Goal: Task Accomplishment & Management: Use online tool/utility

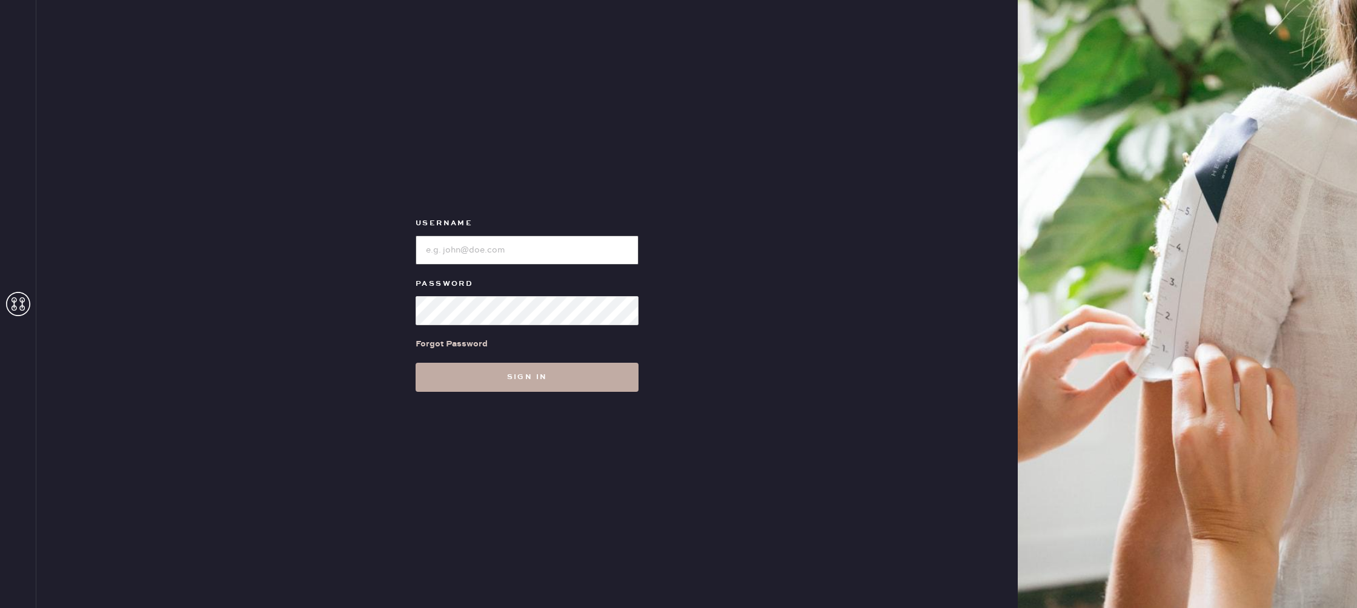
type input "reformationbroadwayplaza"
click at [538, 379] on button "Sign in" at bounding box center [527, 377] width 223 height 29
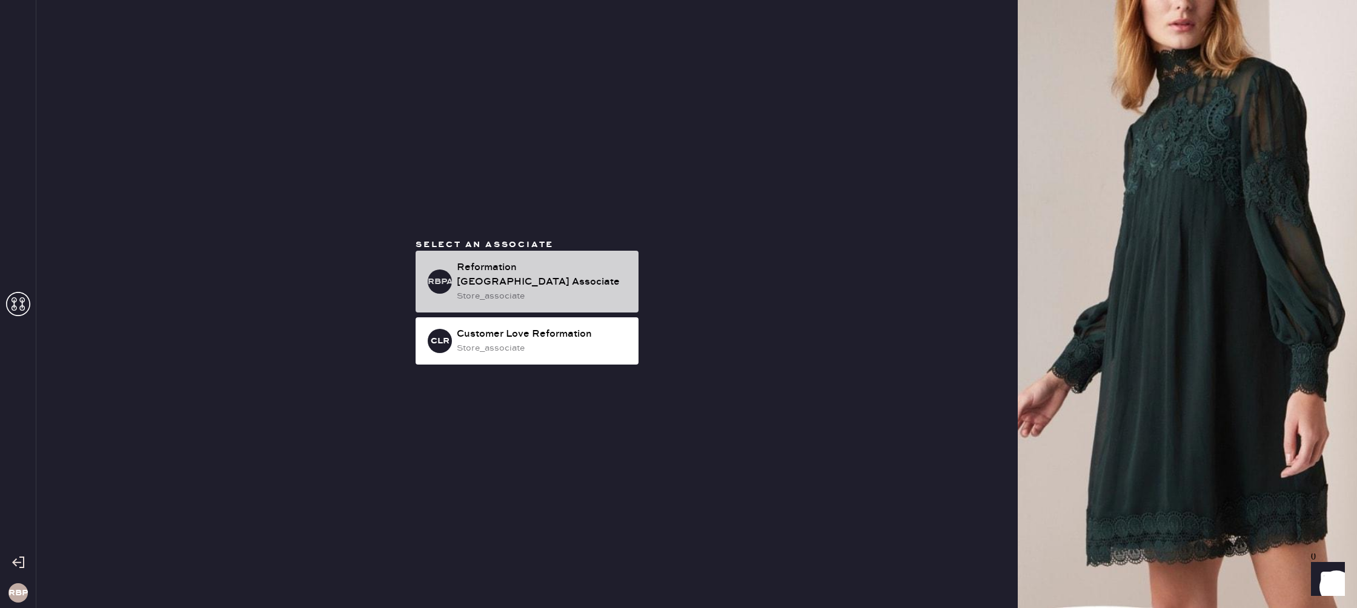
click at [595, 298] on div "store_associate" at bounding box center [543, 296] width 172 height 13
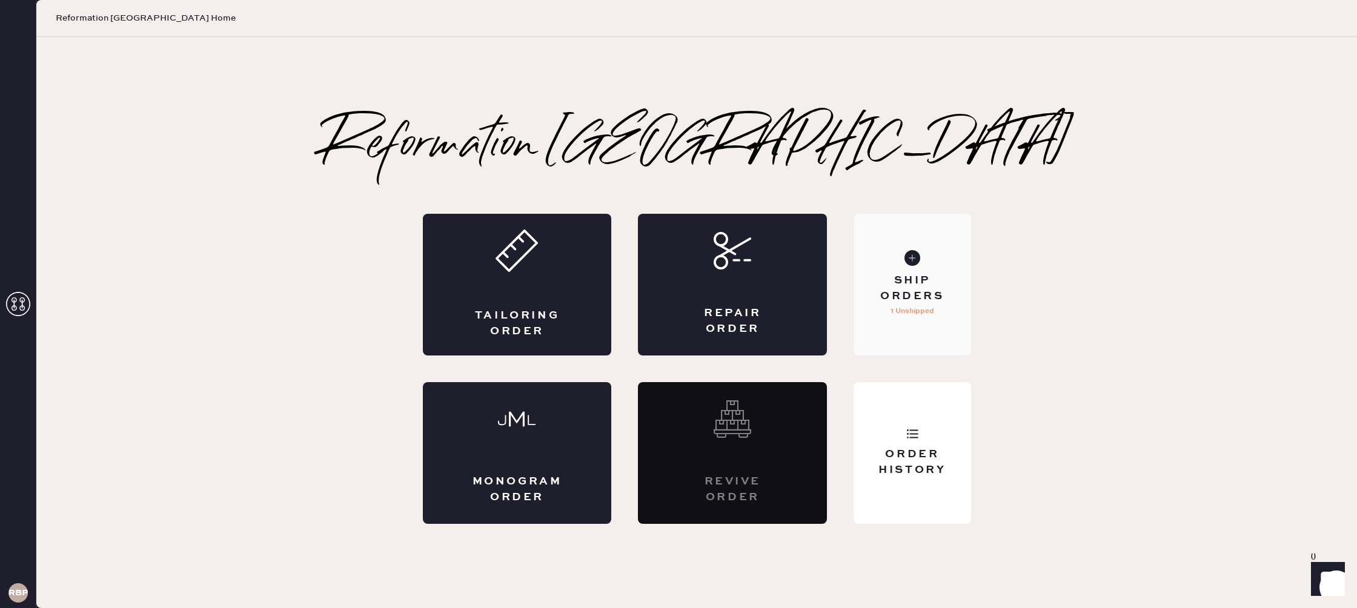
click at [878, 282] on div "Ship Orders" at bounding box center [912, 288] width 98 height 30
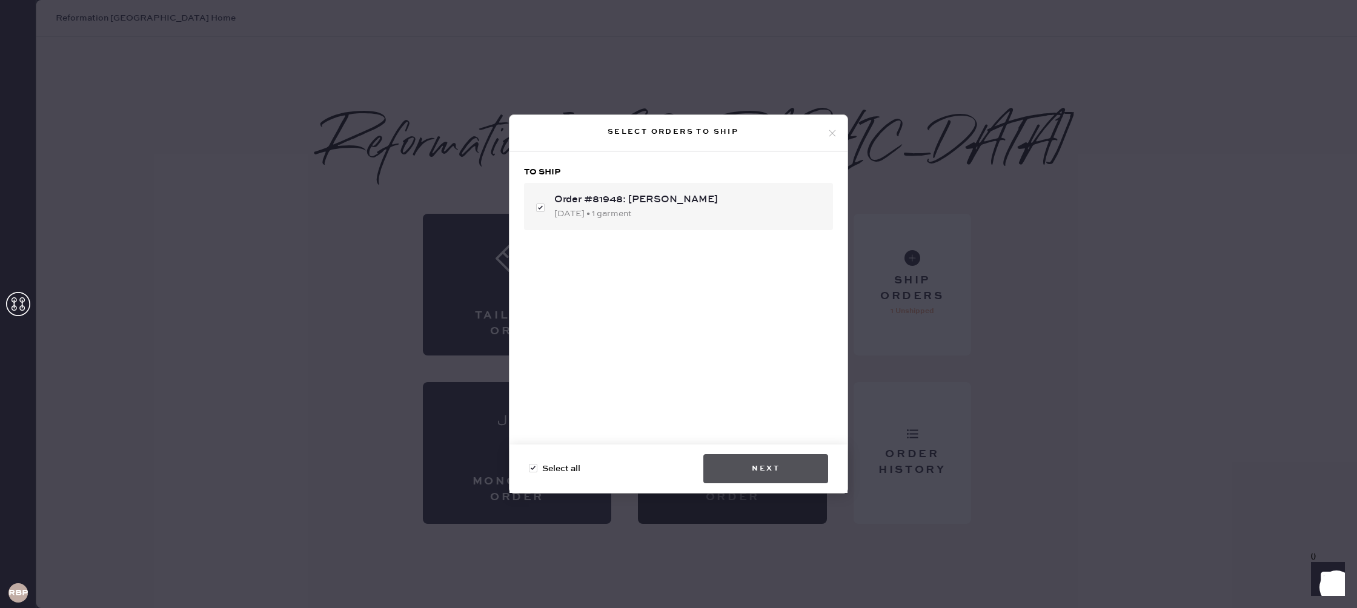
click at [766, 471] on button "Next" at bounding box center [765, 468] width 125 height 29
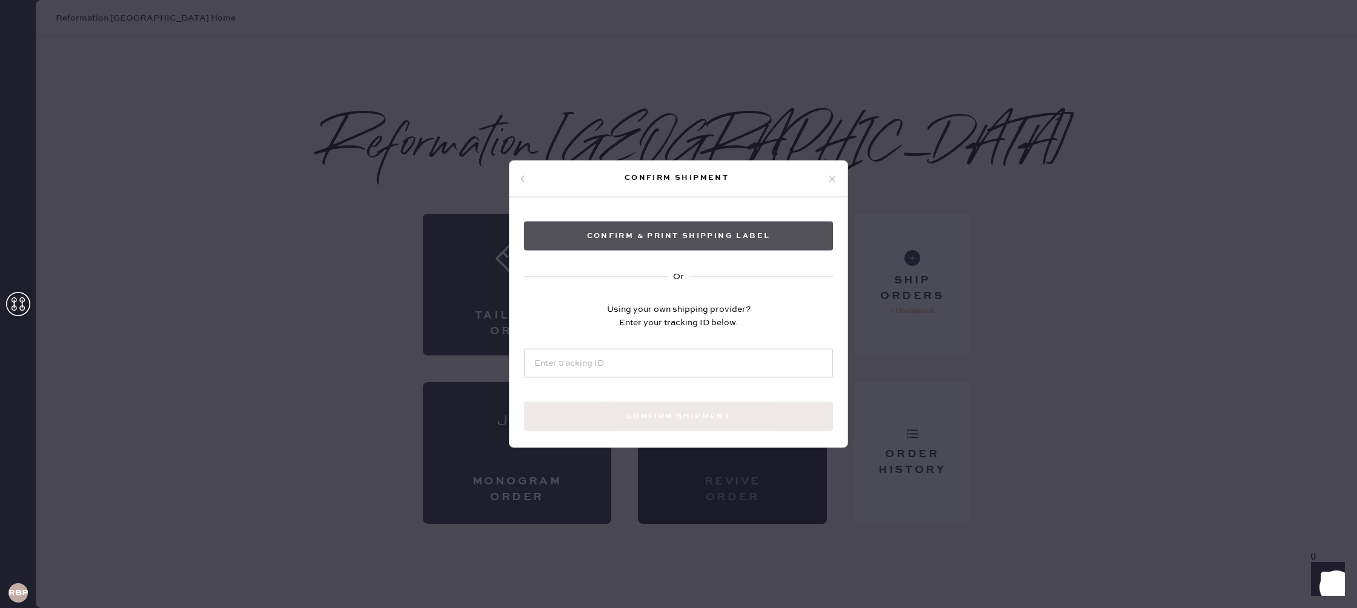
click at [763, 234] on button "Confirm & Print shipping label" at bounding box center [678, 236] width 309 height 29
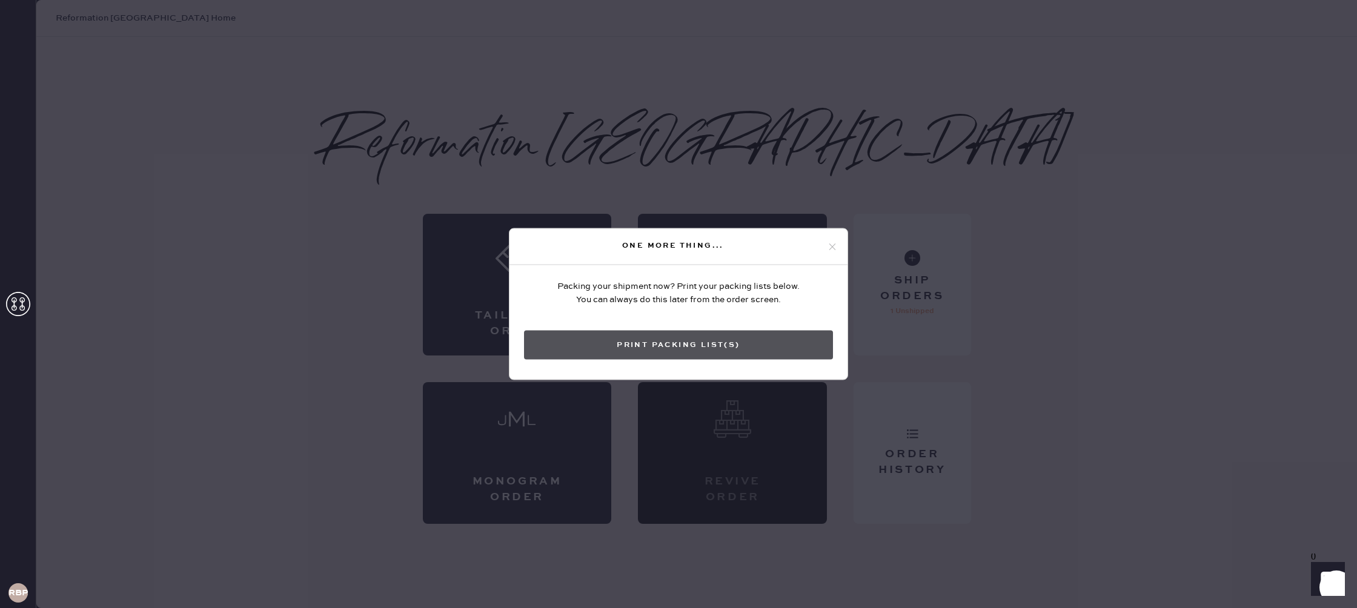
click at [664, 338] on button "Print Packing List(s)" at bounding box center [678, 345] width 309 height 29
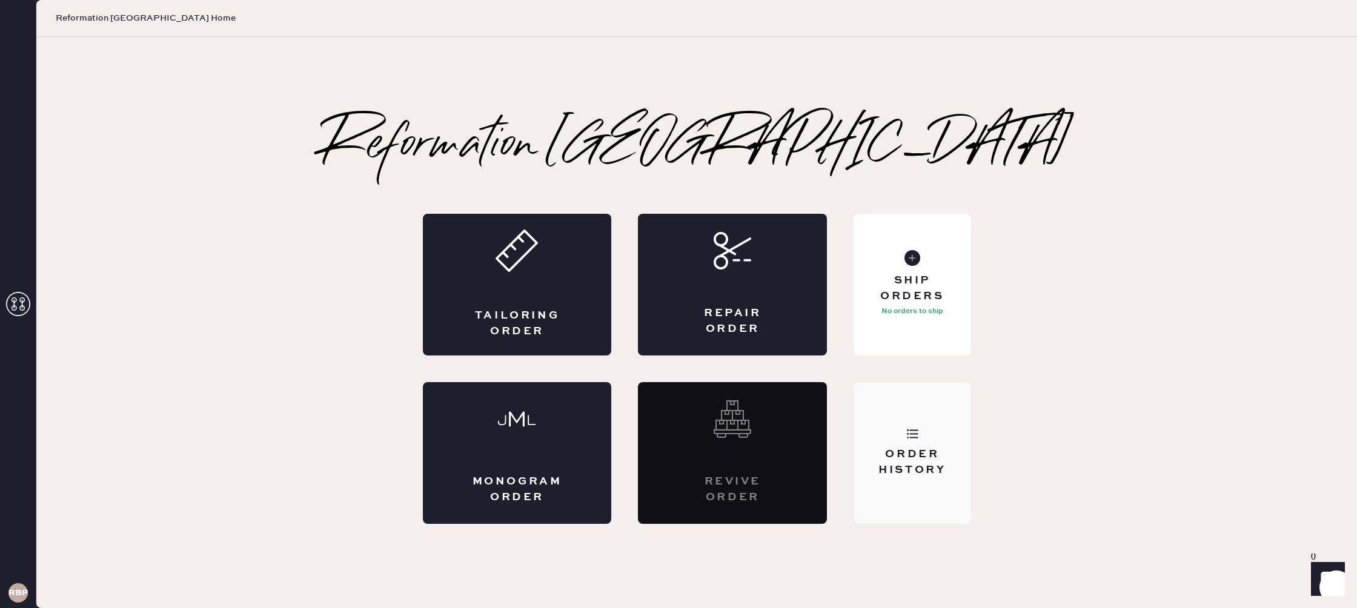
click at [932, 446] on div "Order History" at bounding box center [911, 453] width 117 height 142
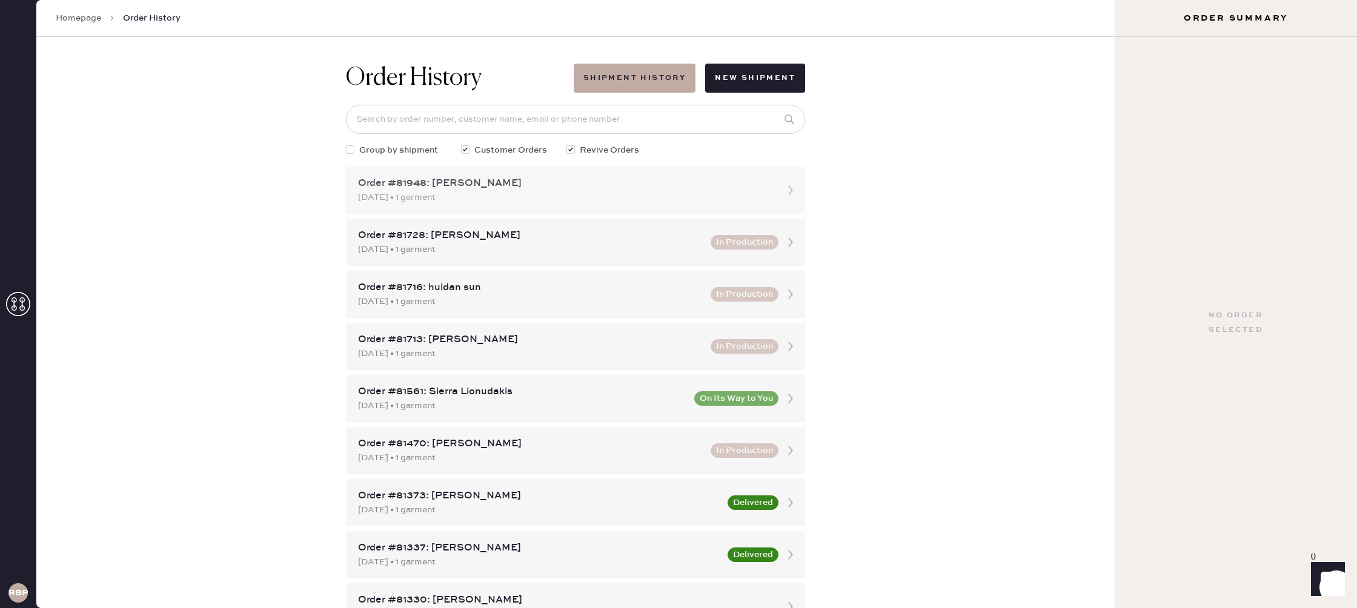
click at [581, 185] on div "Order #81948: [PERSON_NAME]" at bounding box center [564, 183] width 413 height 15
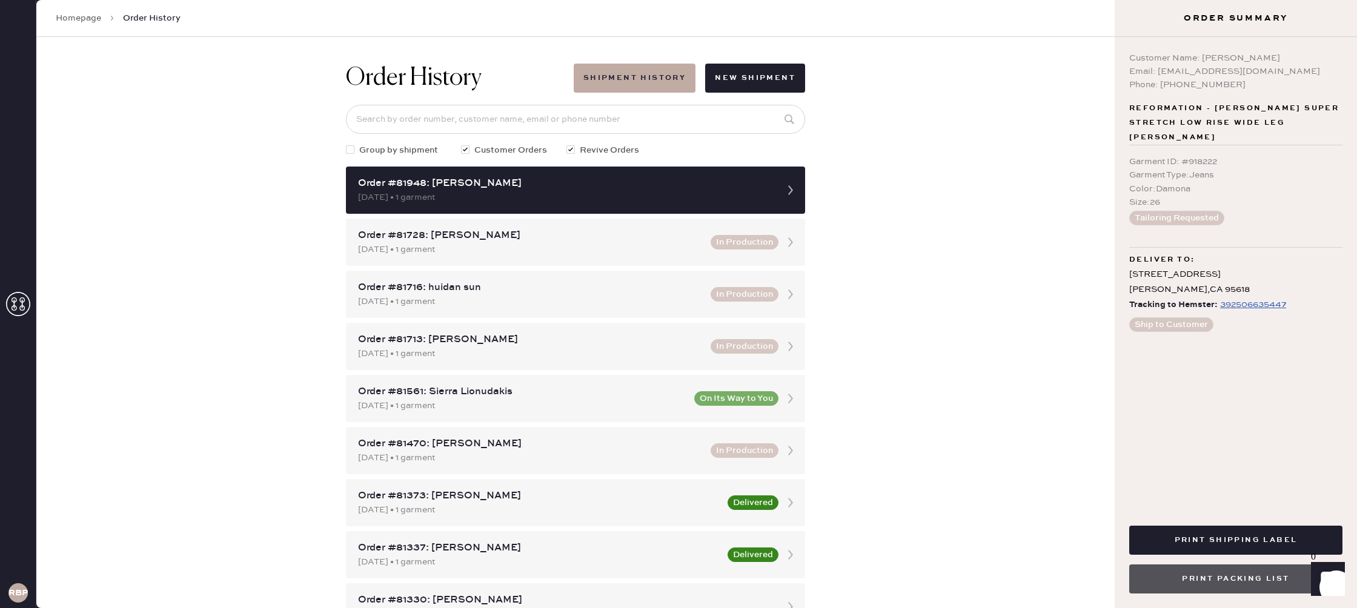
click at [1265, 580] on button "Print Packing List" at bounding box center [1235, 579] width 213 height 29
click at [1220, 575] on button "Print Packing List" at bounding box center [1235, 579] width 213 height 29
click at [1250, 575] on button "Print Packing List" at bounding box center [1235, 579] width 213 height 29
click at [1257, 575] on button "Print Packing List" at bounding box center [1235, 579] width 213 height 29
click at [1267, 575] on button "Print Packing List" at bounding box center [1235, 579] width 213 height 29
